Goal: Find specific page/section: Find specific page/section

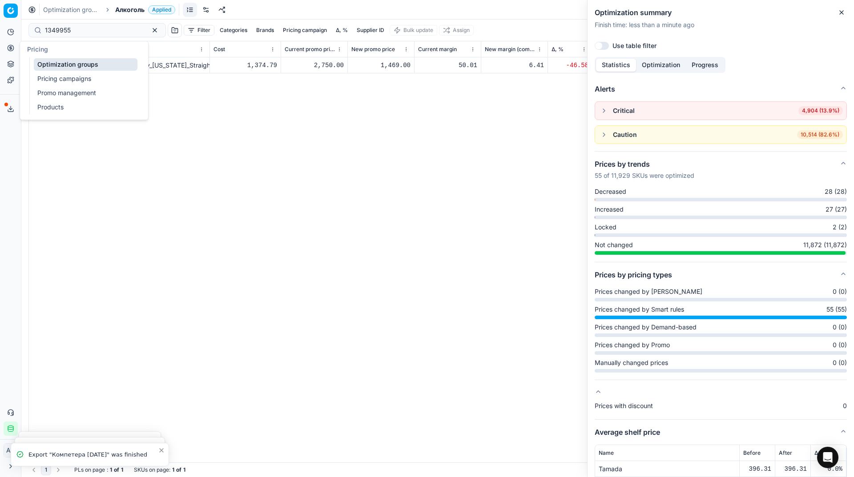
click at [48, 79] on link "Pricing campaigns" at bounding box center [86, 79] width 104 height 12
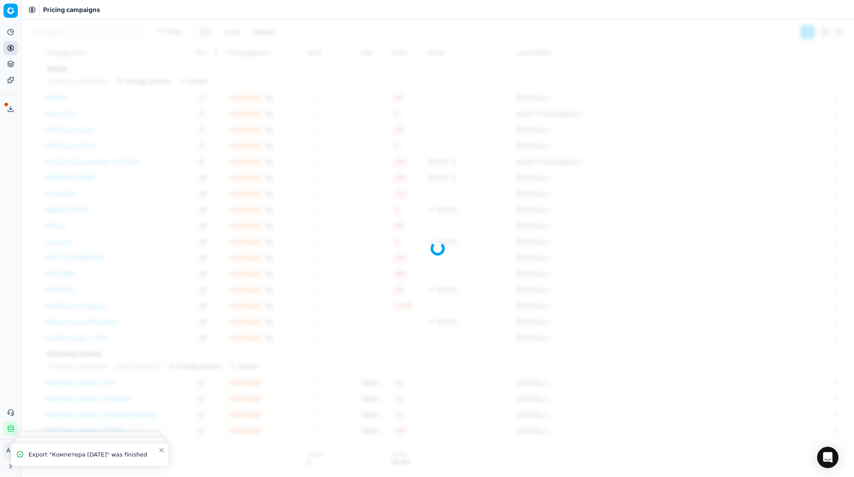
click at [9, 148] on div "Analytics Pricing Product portfolio Templates Export service 35 Contact support…" at bounding box center [10, 230] width 21 height 418
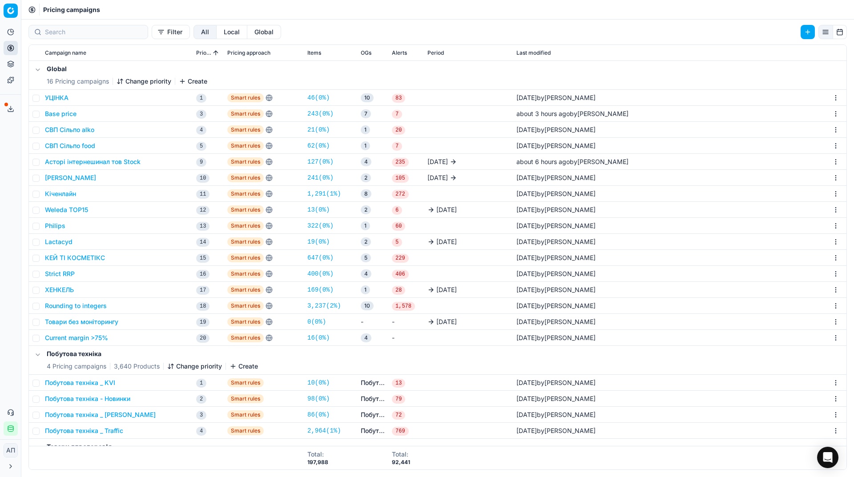
click at [314, 336] on link "16 ( 0% )" at bounding box center [318, 338] width 22 height 9
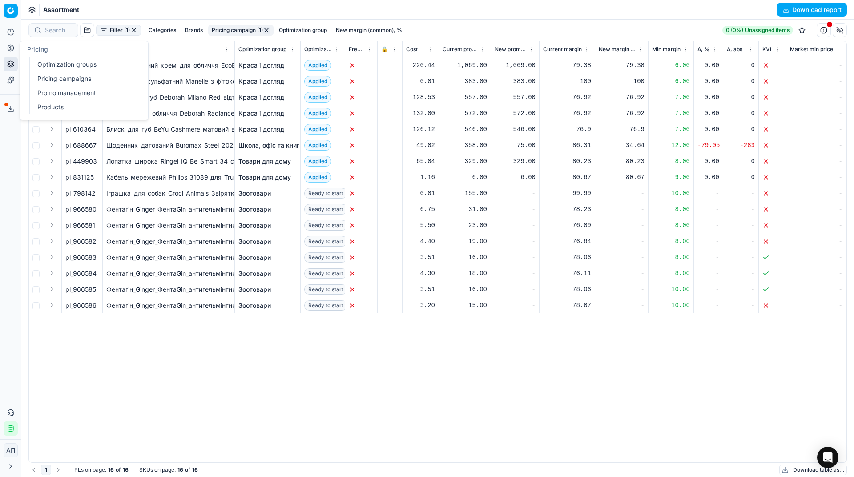
drag, startPoint x: 48, startPoint y: 71, endPoint x: 43, endPoint y: 64, distance: 8.8
click at [43, 64] on ul "Optimization groups Pricing campaigns Promo management Products" at bounding box center [85, 85] width 113 height 57
click at [43, 64] on link "Optimization groups" at bounding box center [86, 64] width 104 height 12
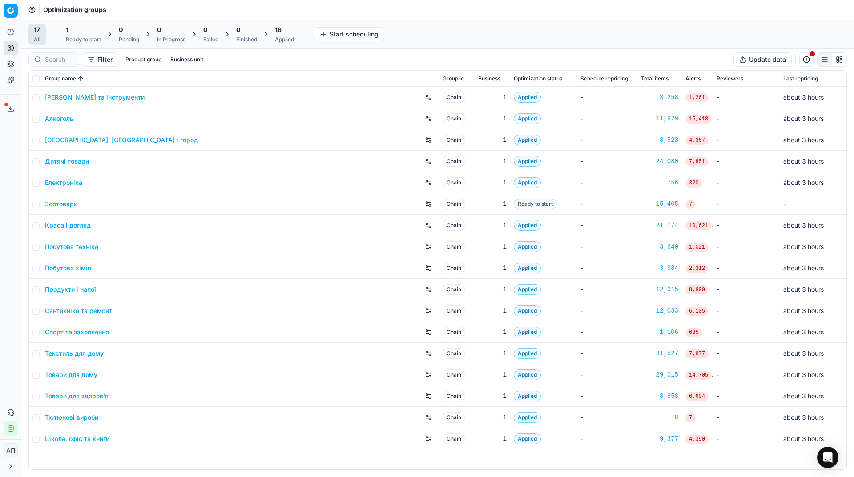
click at [0, 196] on div "Analytics Pricing Product portfolio Templates Export service 35 Contact support…" at bounding box center [10, 230] width 21 height 418
